Goal: Transaction & Acquisition: Purchase product/service

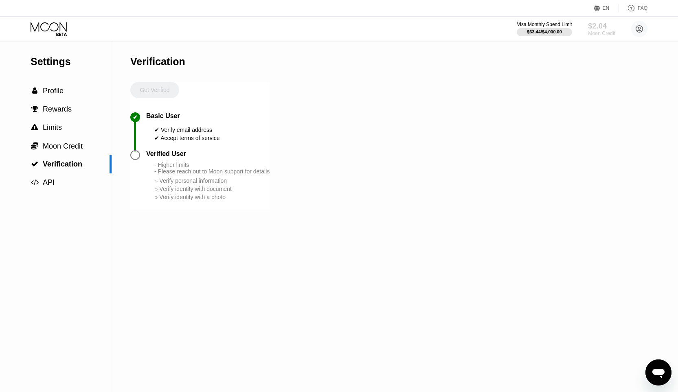
click at [608, 31] on div "Moon Credit" at bounding box center [601, 34] width 27 height 6
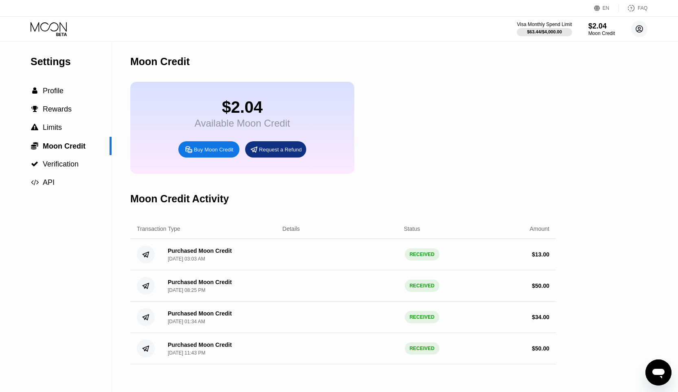
click at [641, 31] on icon at bounding box center [639, 29] width 7 height 7
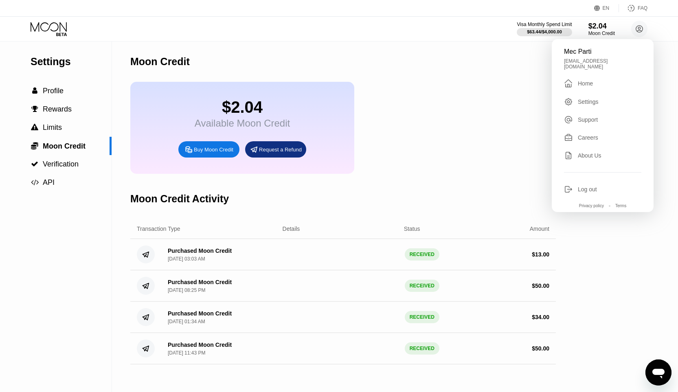
click at [590, 80] on div "Home" at bounding box center [585, 83] width 15 height 7
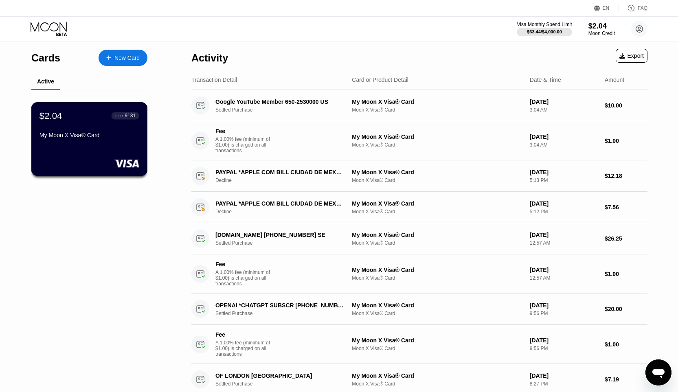
click at [115, 150] on div "$2.04 ● ● ● ● 9131 My Moon X Visa® Card" at bounding box center [89, 139] width 116 height 74
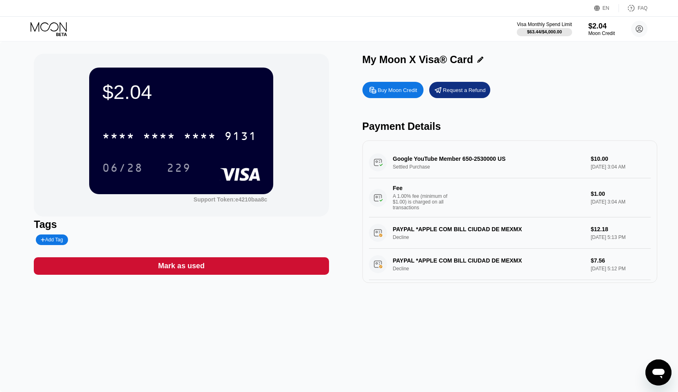
click at [414, 86] on div "Buy Moon Credit" at bounding box center [392, 90] width 61 height 16
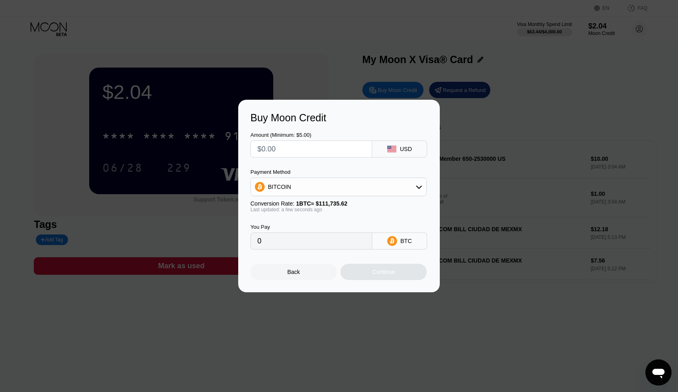
click at [315, 153] on input "text" at bounding box center [311, 149] width 108 height 16
type input "$7"
type input "0.00006265"
type input "$70"
type input "0.00062648"
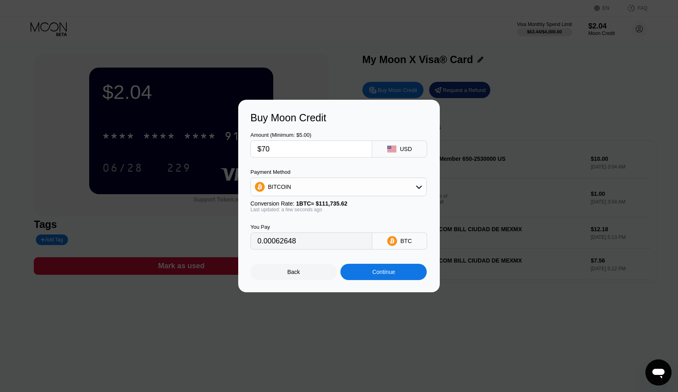
type input "$70"
click at [376, 271] on div "Continue" at bounding box center [383, 272] width 23 height 7
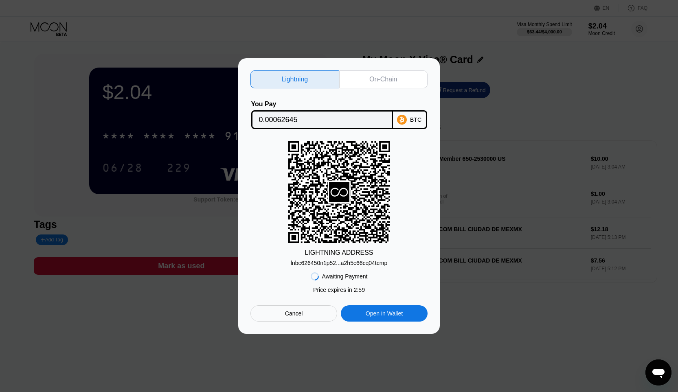
click at [364, 265] on div "lnbc626450n1p52...a2h5c66cq04tcmp" at bounding box center [339, 263] width 97 height 7
click at [300, 315] on div "Cancel" at bounding box center [294, 313] width 18 height 7
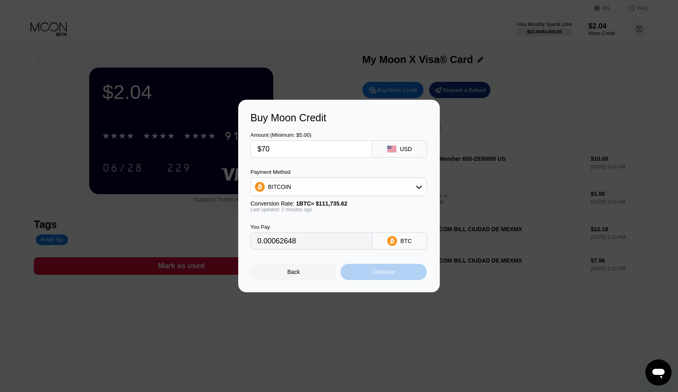
click at [384, 274] on div "Continue" at bounding box center [383, 272] width 23 height 7
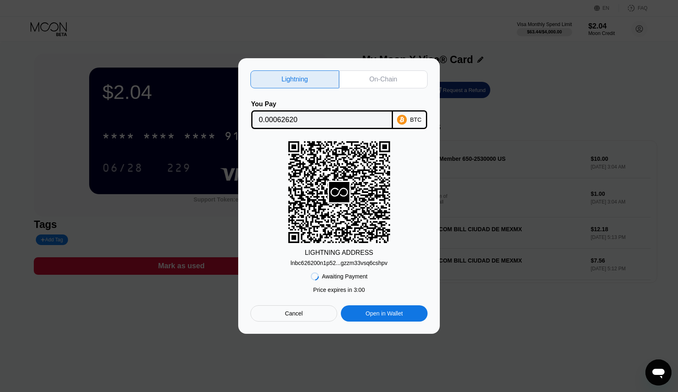
click at [345, 264] on div "lnbc626200n1p52...gzzm33vsq6cshpv" at bounding box center [338, 263] width 97 height 7
click at [290, 320] on div "Cancel" at bounding box center [293, 313] width 87 height 16
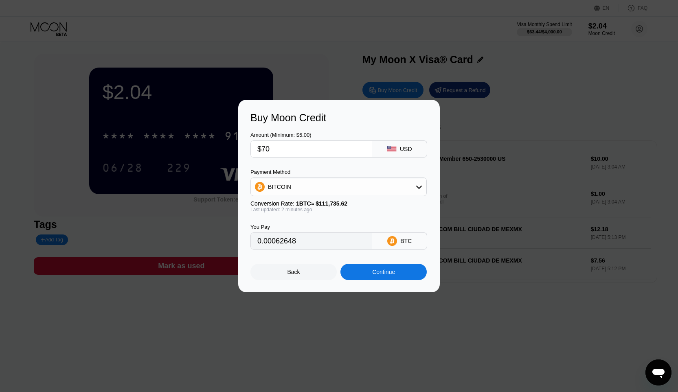
click at [281, 149] on input "$70" at bounding box center [311, 149] width 108 height 16
type input "$7"
type input "0"
type input "$5"
type input "0.00004475"
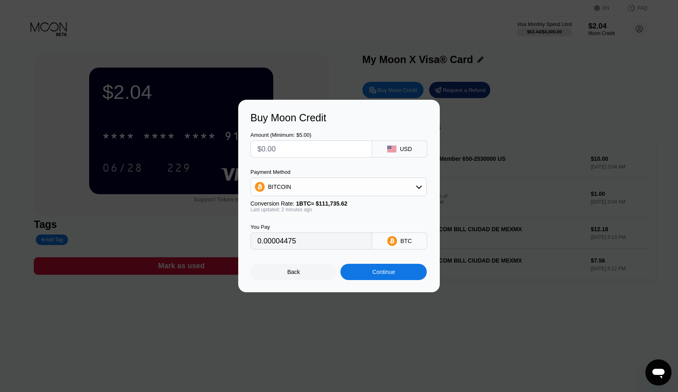
type input "0"
type input "$65"
type input "0.00058174"
type input "$65"
click at [378, 279] on div "Continue" at bounding box center [383, 272] width 86 height 16
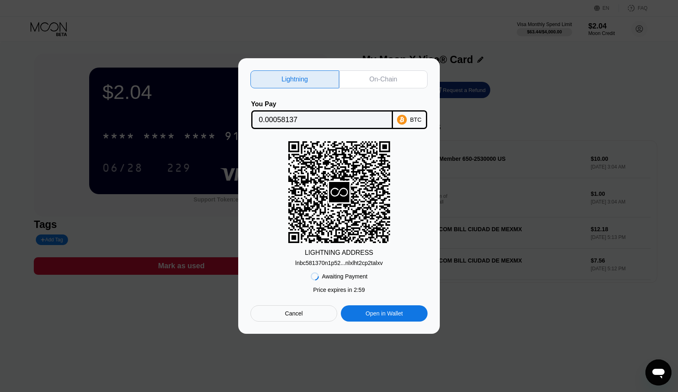
click at [353, 261] on div "lnbc581370n1p52...nlxlht2cp2talxv" at bounding box center [339, 263] width 88 height 7
click at [296, 318] on div "Cancel" at bounding box center [293, 313] width 87 height 16
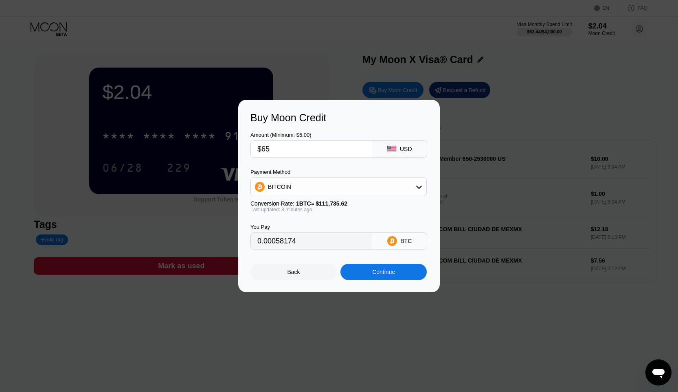
type input "0.00058167"
click at [298, 277] on div "Back" at bounding box center [293, 272] width 86 height 16
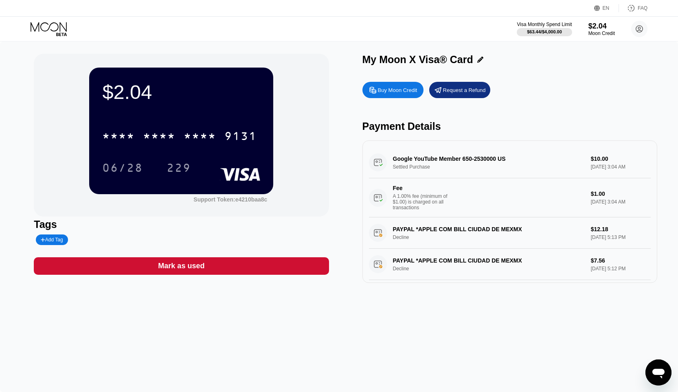
click at [395, 86] on div "Buy Moon Credit" at bounding box center [392, 90] width 61 height 16
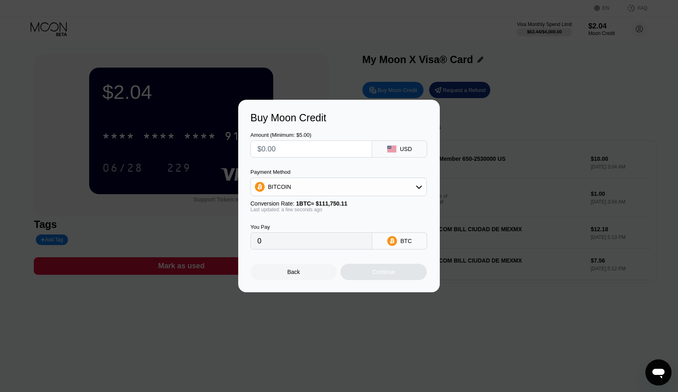
click at [332, 156] on input "text" at bounding box center [311, 149] width 108 height 16
type input "$7"
type input "0.00006264"
type input "$70"
type input "0.00062640"
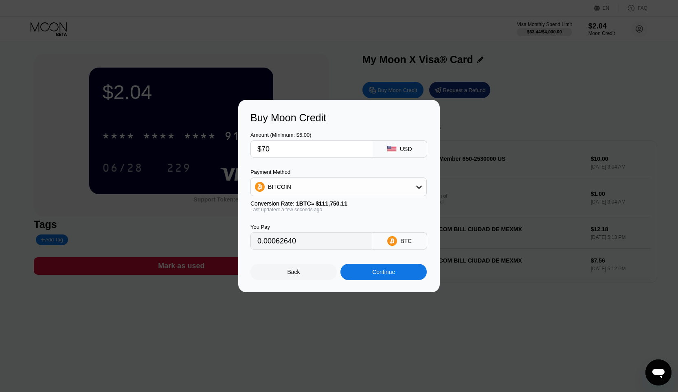
type input "$70"
click at [391, 275] on div "Continue" at bounding box center [383, 272] width 23 height 7
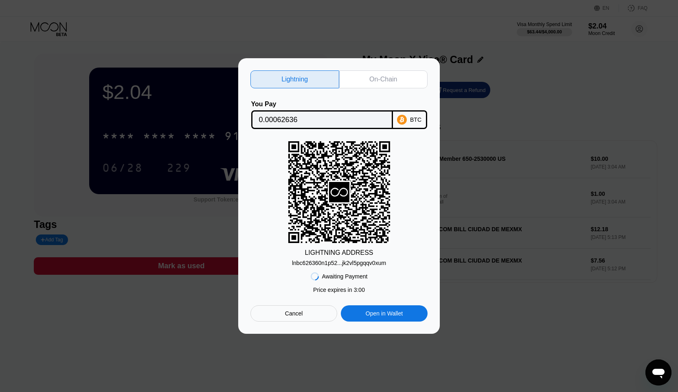
click at [337, 264] on div "lnbc626360n1p52...jk2vl5pgqqv0xum" at bounding box center [339, 263] width 94 height 7
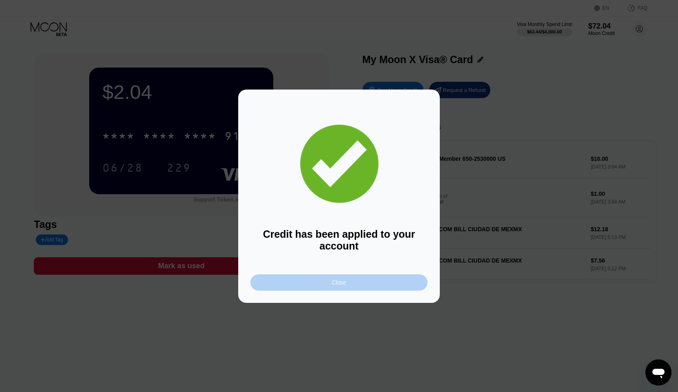
click at [391, 289] on div "Close" at bounding box center [338, 282] width 177 height 16
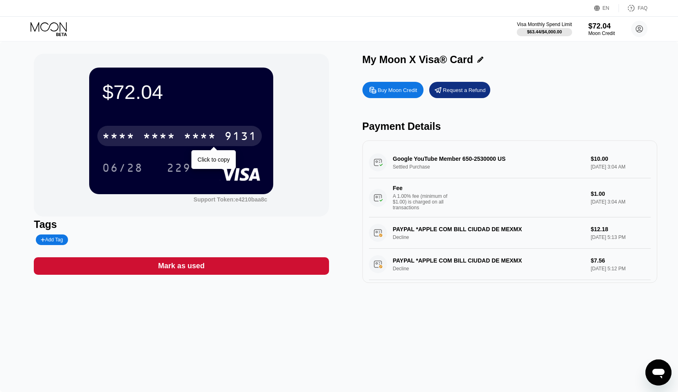
click at [191, 140] on div "* * * *" at bounding box center [200, 137] width 33 height 13
click at [191, 135] on div "2748" at bounding box center [200, 137] width 33 height 13
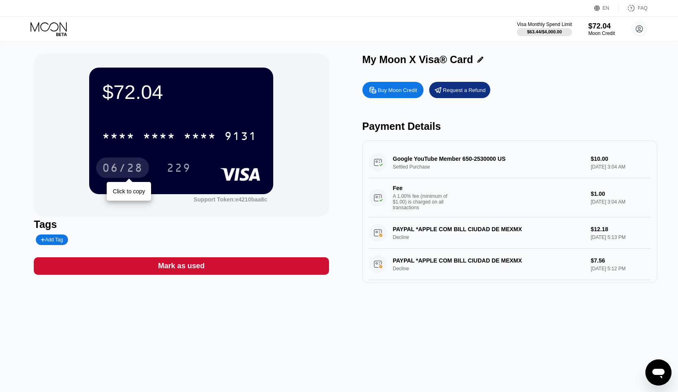
click at [120, 168] on div "06/28" at bounding box center [122, 168] width 41 height 13
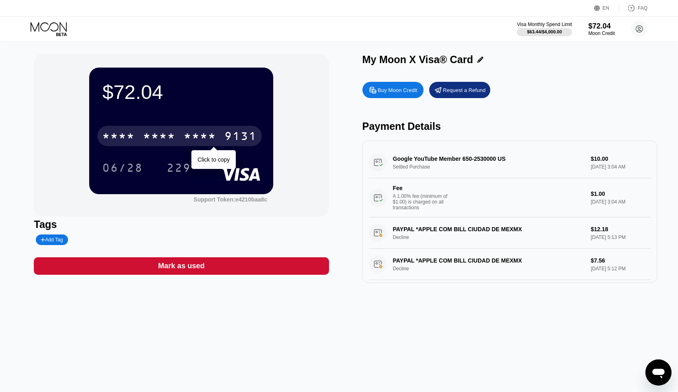
click at [199, 131] on div "* * * *" at bounding box center [200, 137] width 33 height 13
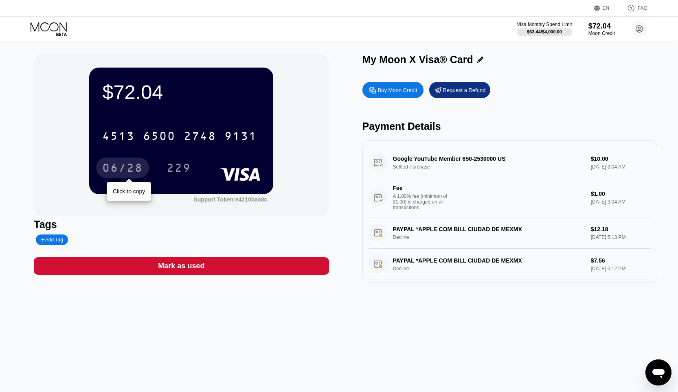
drag, startPoint x: 121, startPoint y: 172, endPoint x: 155, endPoint y: 158, distance: 36.8
click at [121, 172] on div "06/28" at bounding box center [122, 168] width 41 height 13
click at [181, 173] on div "229" at bounding box center [179, 168] width 24 height 13
click at [194, 125] on div "[CREDIT_CARD_NUMBER]" at bounding box center [181, 134] width 158 height 28
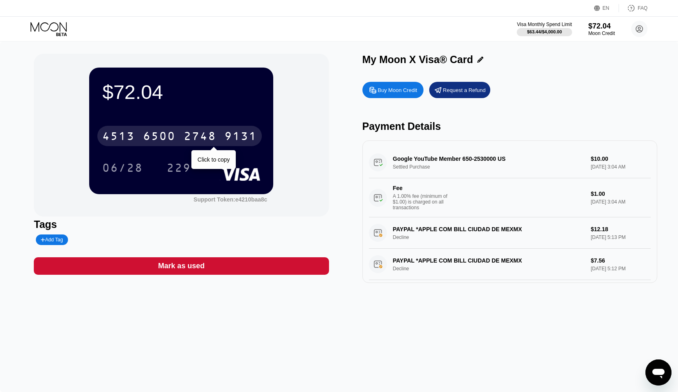
click at [194, 131] on div "2748" at bounding box center [200, 137] width 33 height 13
click at [143, 141] on div "* * * * * * * * * * * * 9131" at bounding box center [179, 136] width 165 height 20
